Goal: Task Accomplishment & Management: Complete application form

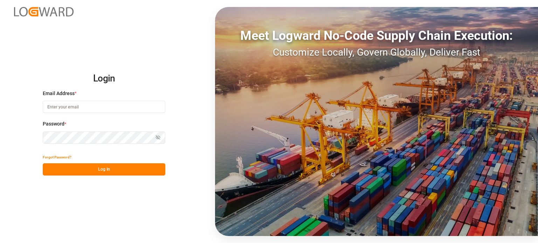
click at [111, 103] on input at bounding box center [104, 107] width 123 height 12
click at [104, 108] on input at bounding box center [104, 107] width 123 height 12
click at [84, 109] on input at bounding box center [104, 107] width 123 height 12
click at [68, 113] on input at bounding box center [104, 107] width 123 height 12
paste input "[EMAIL_ADDRESS][DOMAIN_NAME]"
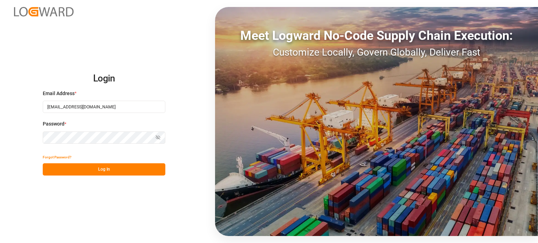
type input "[EMAIL_ADDRESS][DOMAIN_NAME]"
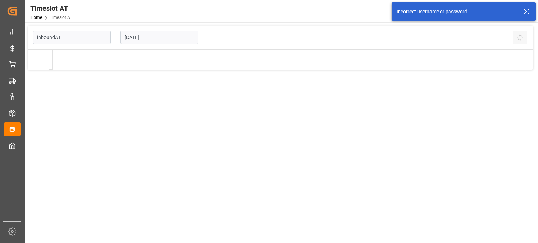
type input "Inbound AT"
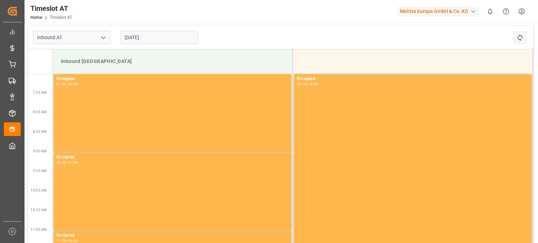
click at [155, 33] on input "[DATE]" at bounding box center [159, 37] width 78 height 13
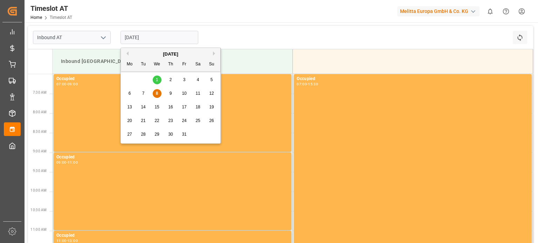
click at [154, 107] on span "15" at bounding box center [156, 107] width 5 height 5
type input "[DATE]"
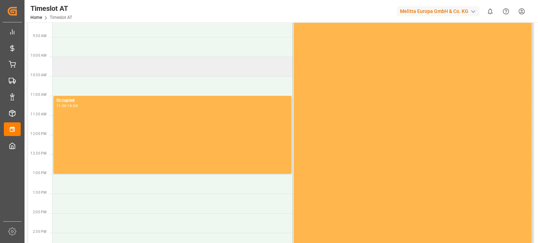
scroll to position [105, 0]
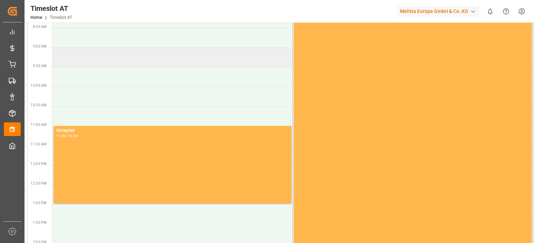
click at [145, 61] on td at bounding box center [173, 58] width 240 height 20
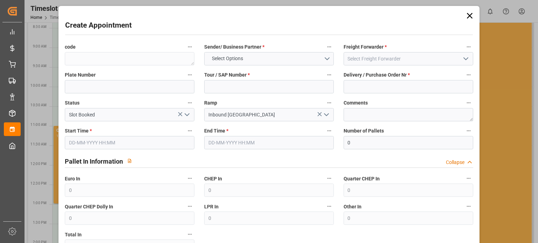
type input "15-10-2025 09:00"
type input "15-10-2025 11:00"
click at [257, 60] on button "Select Options" at bounding box center [269, 58] width 130 height 13
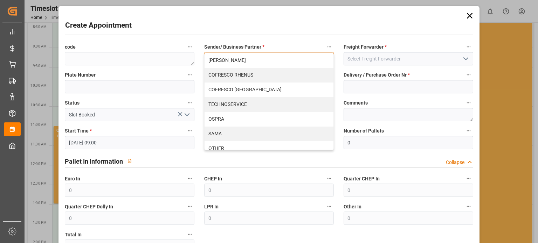
drag, startPoint x: 267, startPoint y: 81, endPoint x: 271, endPoint y: 79, distance: 4.2
click at [267, 81] on div "COFRESCO RHENUS" at bounding box center [268, 75] width 129 height 15
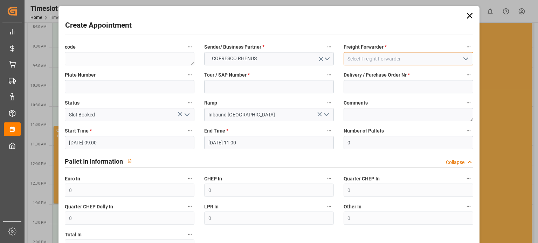
click at [369, 63] on input at bounding box center [408, 58] width 130 height 13
drag, startPoint x: 437, startPoint y: 52, endPoint x: 457, endPoint y: 57, distance: 20.3
click at [446, 54] on input at bounding box center [408, 58] width 130 height 13
click at [461, 58] on icon "open menu" at bounding box center [465, 59] width 8 height 8
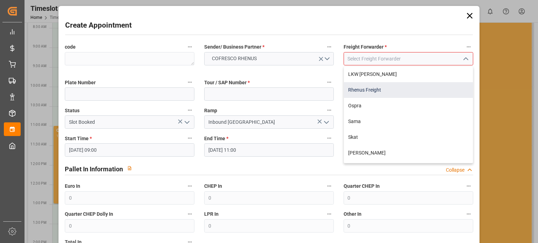
click at [409, 85] on div "Rhenus Freight" at bounding box center [408, 90] width 129 height 16
type input "Rhenus Freight"
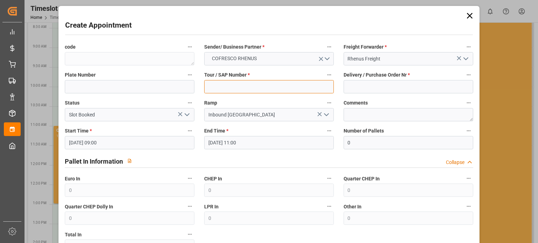
click at [260, 90] on input at bounding box center [269, 86] width 130 height 13
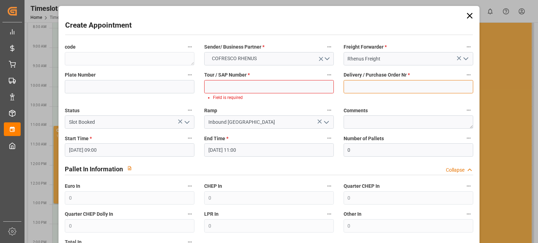
click at [359, 88] on input at bounding box center [408, 86] width 130 height 13
paste input "490179"
type input "490179"
click at [278, 86] on input at bounding box center [269, 86] width 130 height 13
paste input "62042751"
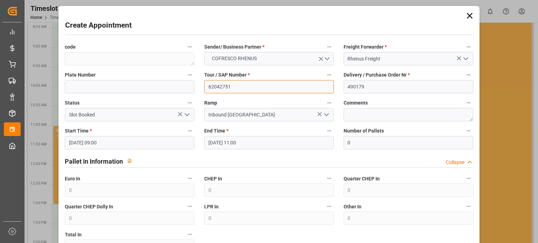
type input "62042751"
click at [284, 72] on label "Tour / SAP Number *" at bounding box center [269, 75] width 130 height 10
click at [325, 72] on button "Tour / SAP Number *" at bounding box center [329, 74] width 9 height 9
click at [349, 41] on div at bounding box center [269, 121] width 538 height 243
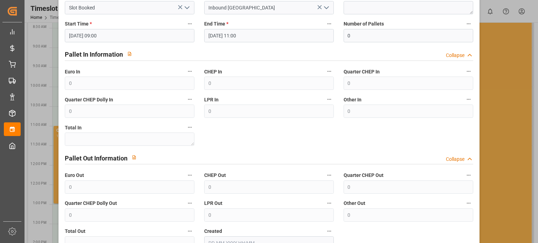
scroll to position [154, 0]
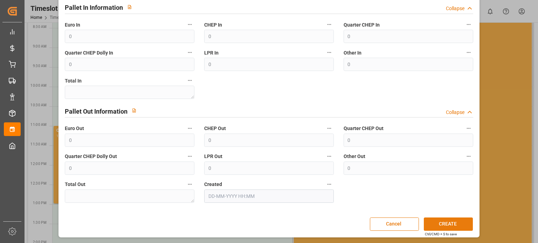
click at [439, 224] on button "CREATE" at bounding box center [448, 224] width 49 height 13
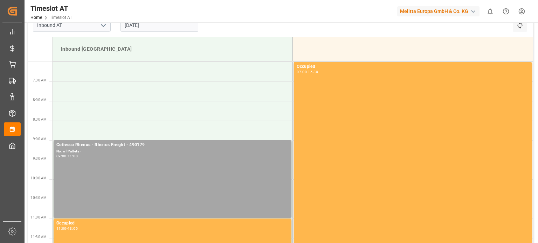
scroll to position [0, 0]
